Goal: Task Accomplishment & Management: Manage account settings

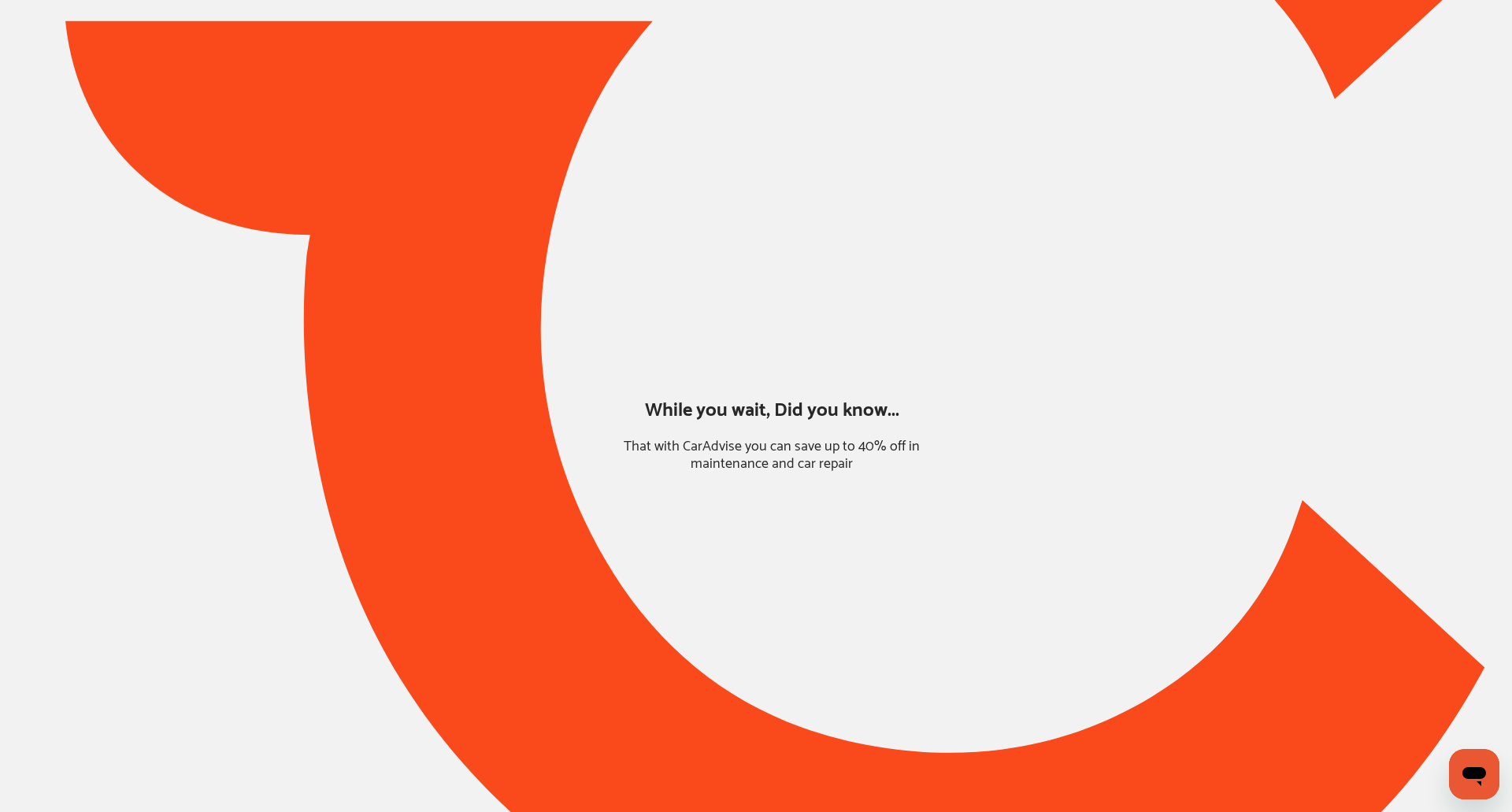
type input "*****"
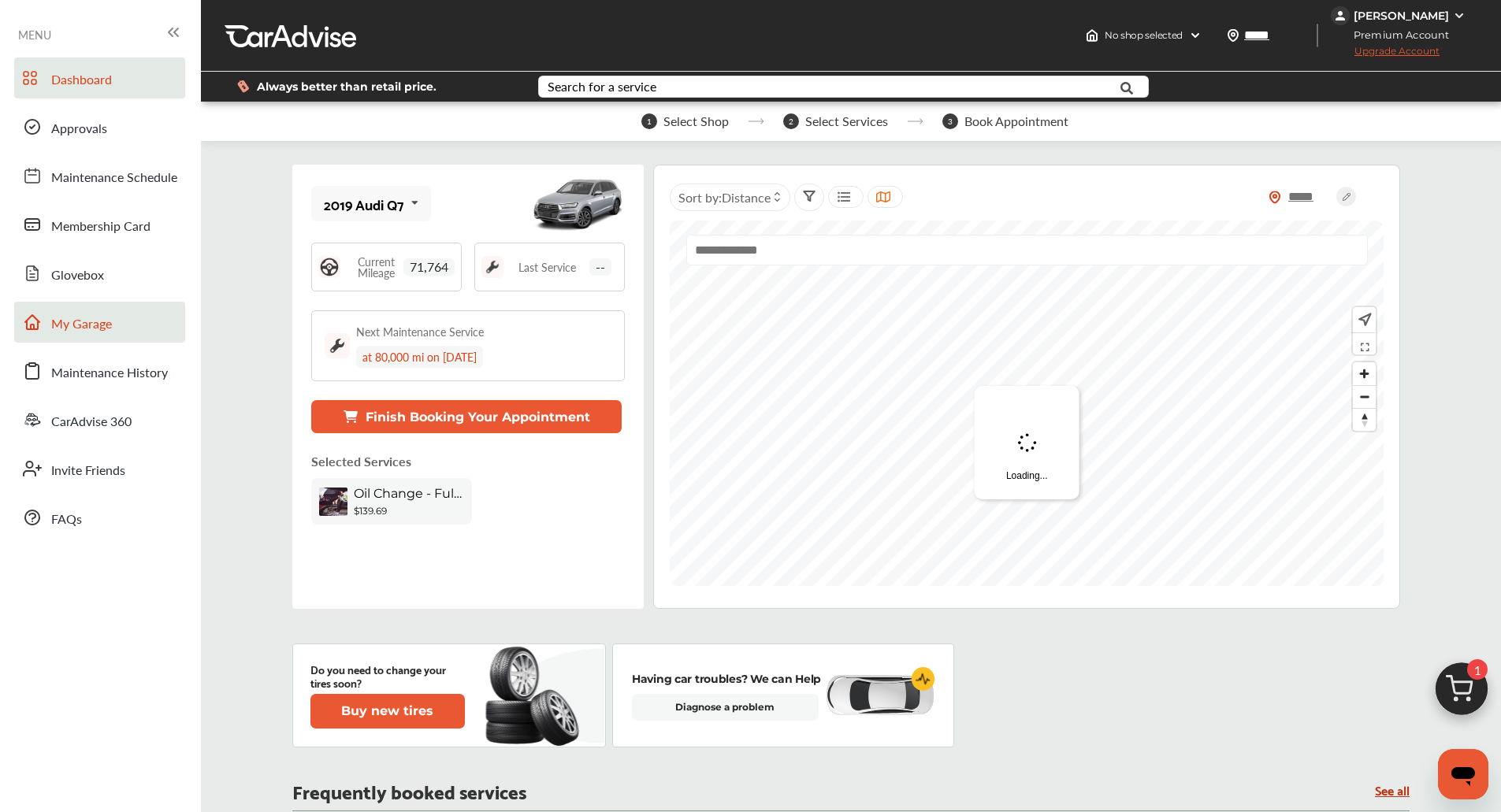
click at [134, 321] on link "My Garage" at bounding box center [99, 322] width 171 height 41
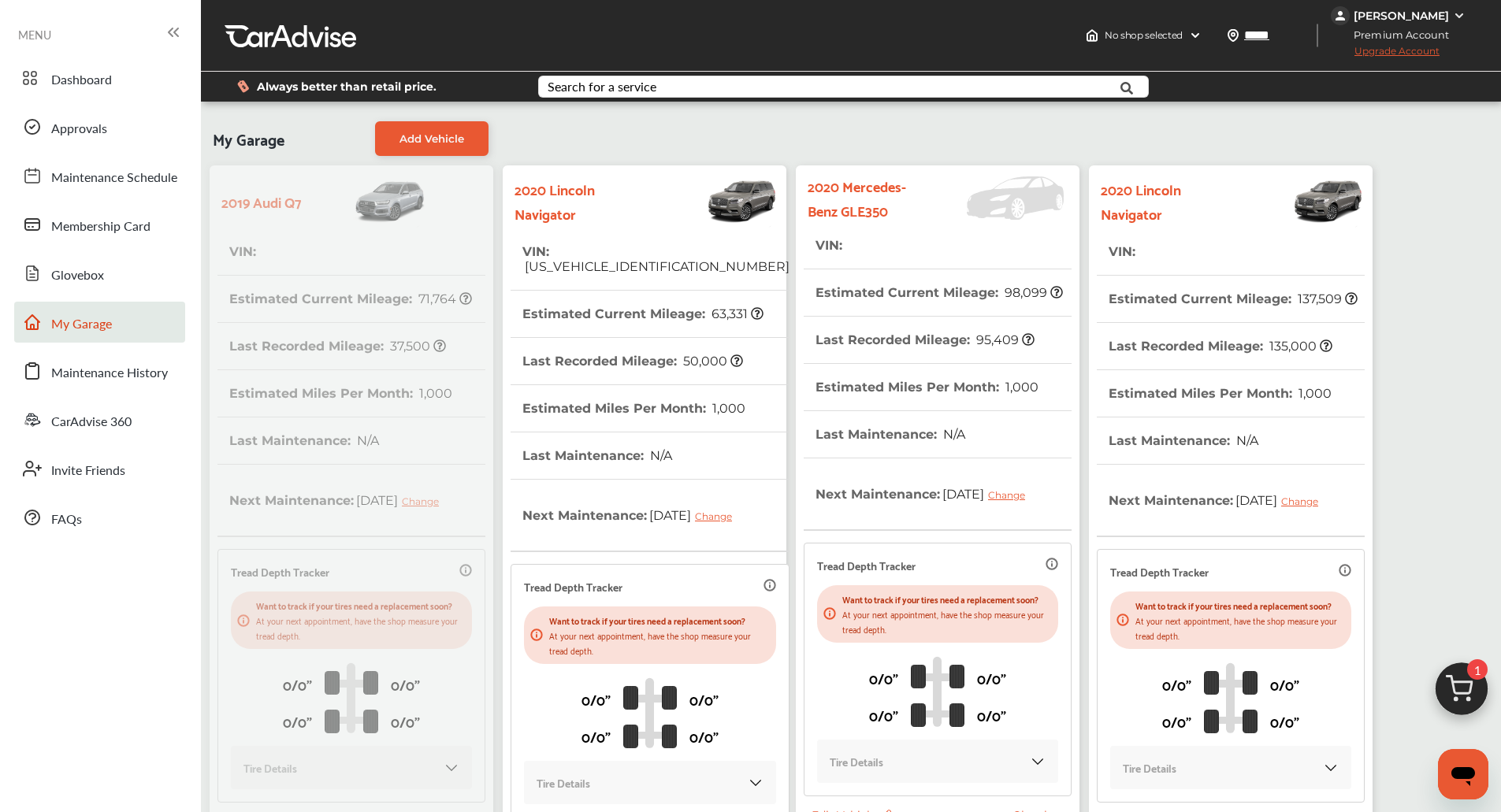
click at [792, 118] on div "My Garage Add Vehicle 2019 Audi Q7 VIN : Estimated Current Mileage : 71,764 Las…" at bounding box center [791, 502] width 1172 height 778
click at [1459, 131] on div "My Garage Add Vehicle 2019 Audi Q7 VIN : Estimated Current Mileage : 71,764 Las…" at bounding box center [851, 502] width 1292 height 778
